Goal: Information Seeking & Learning: Understand process/instructions

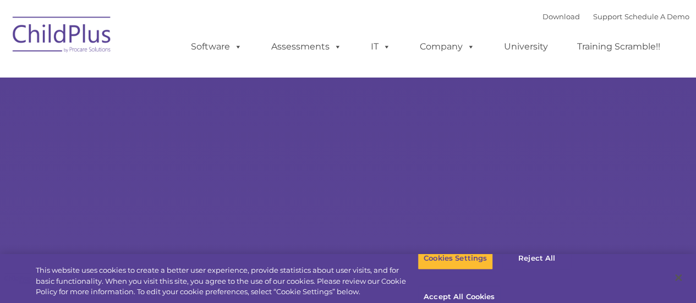
select select "MEDIUM"
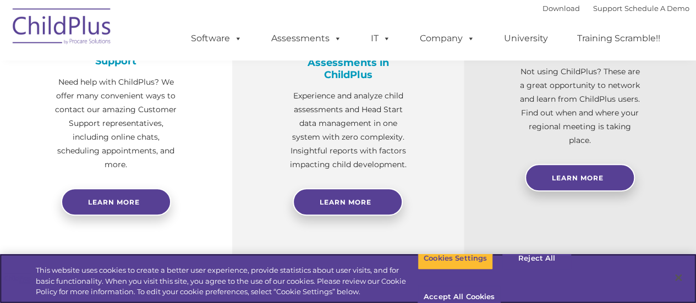
scroll to position [481, 0]
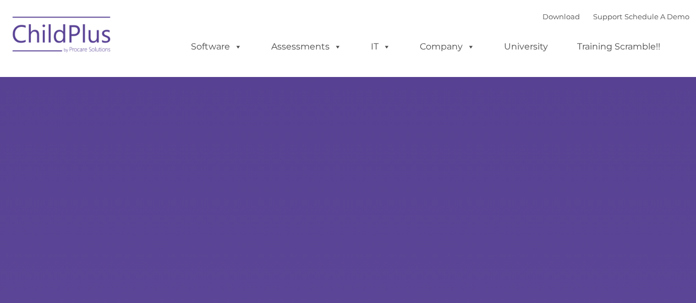
type input ""
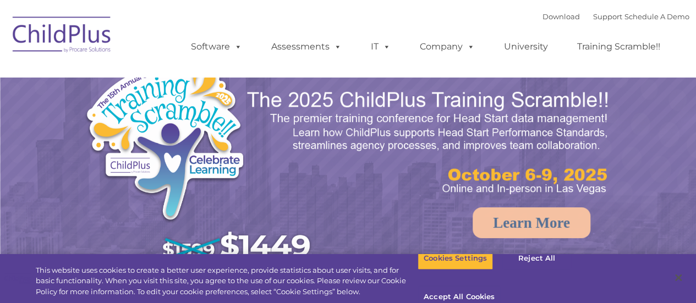
select select "MEDIUM"
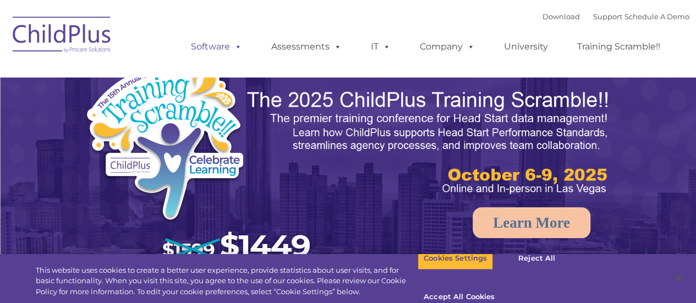
click at [240, 51] on span at bounding box center [236, 46] width 12 height 10
click at [234, 50] on span at bounding box center [236, 46] width 12 height 10
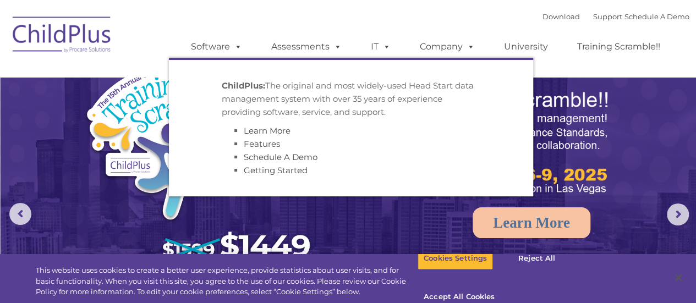
click at [241, 19] on div "Download Support | Schedule A Demo  MENU MENU Software ChildPlus: The original…" at bounding box center [429, 38] width 520 height 61
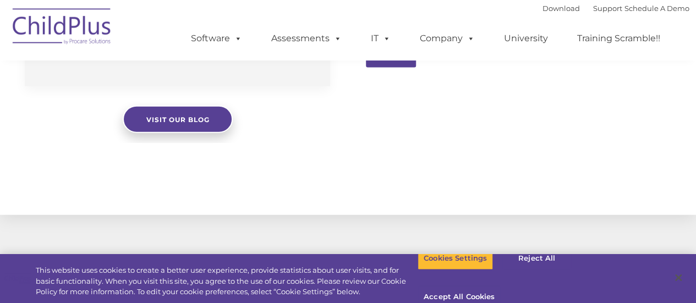
scroll to position [1367, 0]
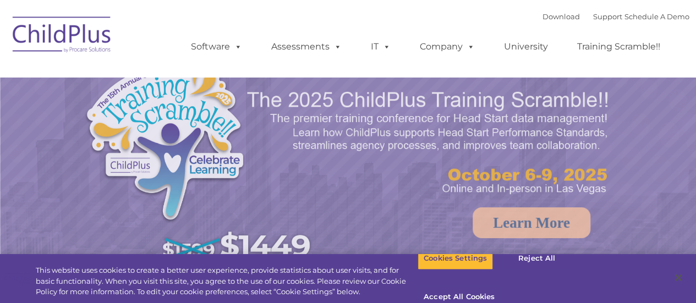
select select "MEDIUM"
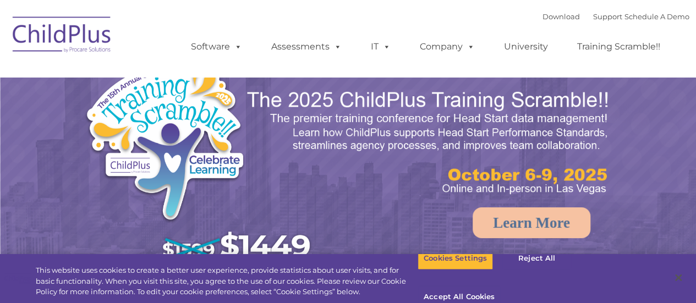
select select "MEDIUM"
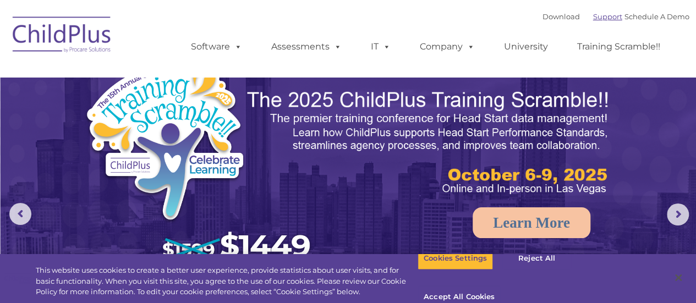
click at [593, 16] on link "Support" at bounding box center [607, 16] width 29 height 9
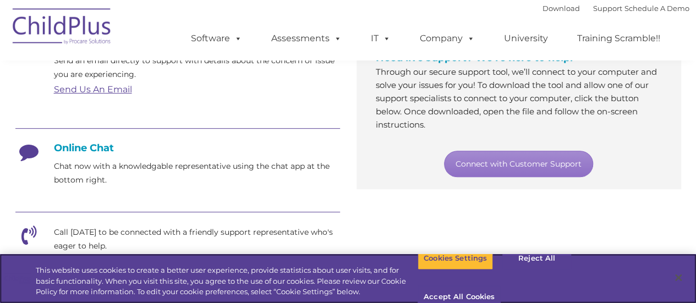
scroll to position [43, 0]
